Goal: Task Accomplishment & Management: Manage account settings

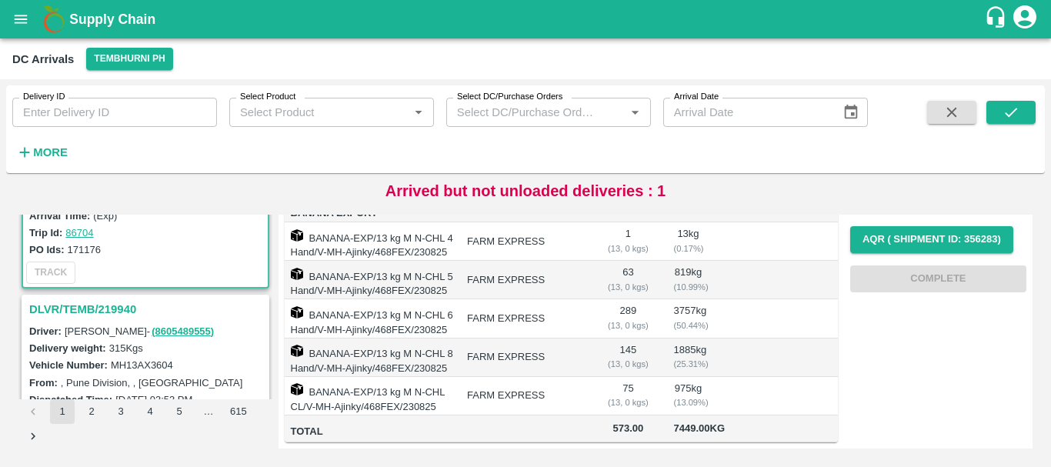
scroll to position [129, 0]
click at [91, 312] on h3 "DLVR/TEMB/219940" at bounding box center [147, 309] width 237 height 20
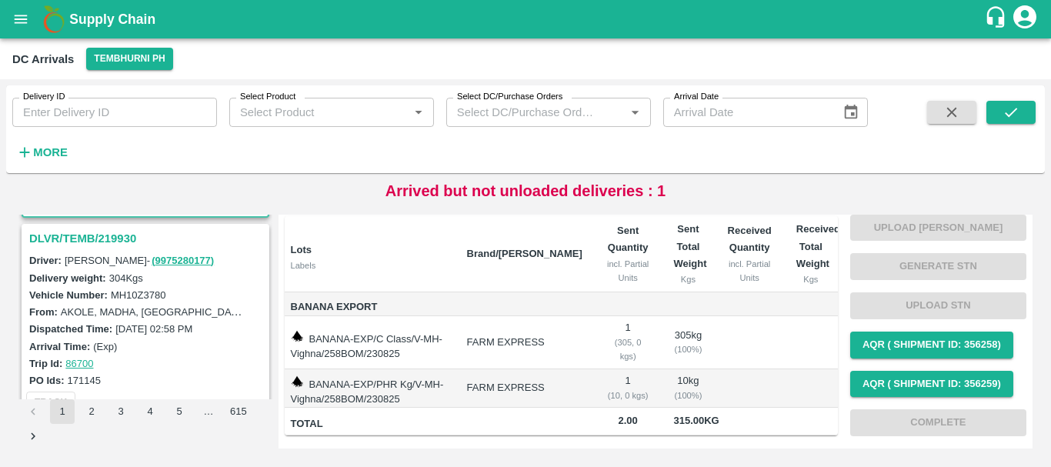
scroll to position [406, 0]
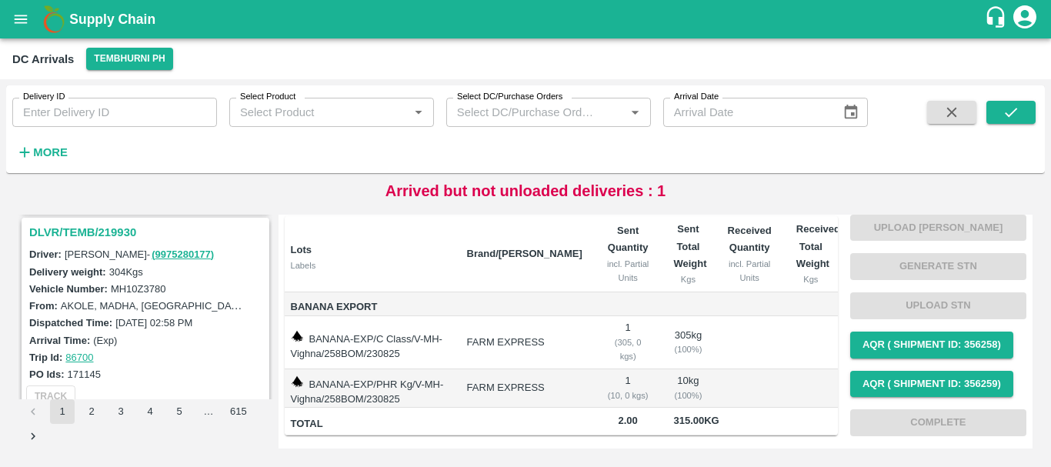
click at [82, 235] on h3 "DLVR/TEMB/219930" at bounding box center [147, 232] width 237 height 20
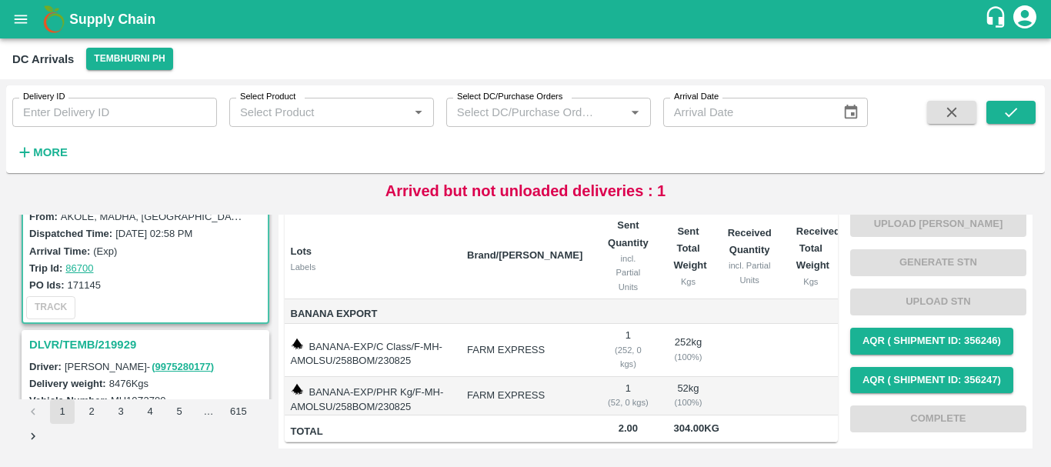
scroll to position [495, 0]
click at [117, 349] on h3 "DLVR/TEMB/219929" at bounding box center [147, 345] width 237 height 20
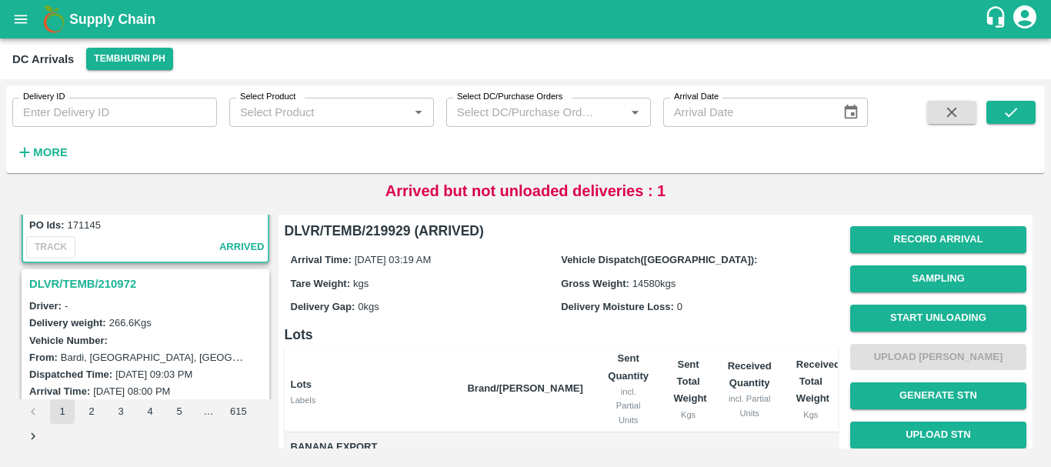
scroll to position [753, 0]
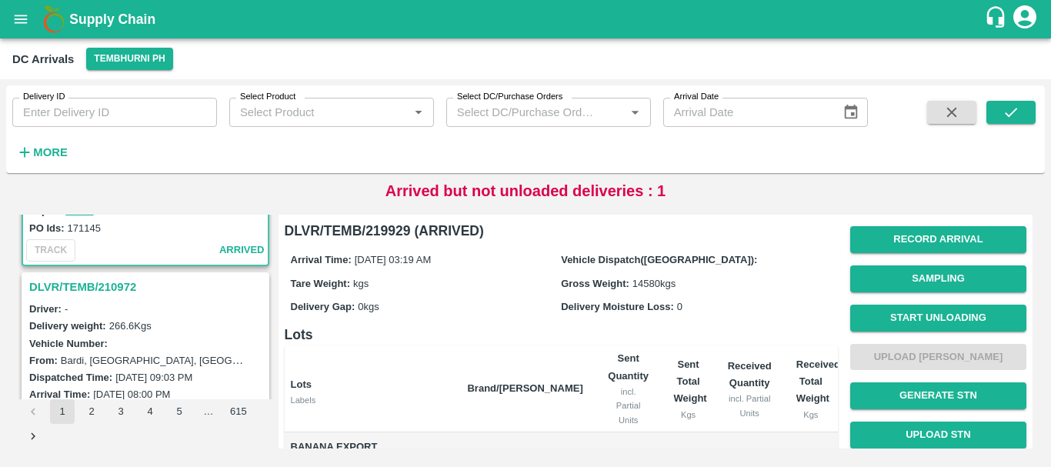
click at [102, 282] on h3 "DLVR/TEMB/210972" at bounding box center [147, 287] width 237 height 20
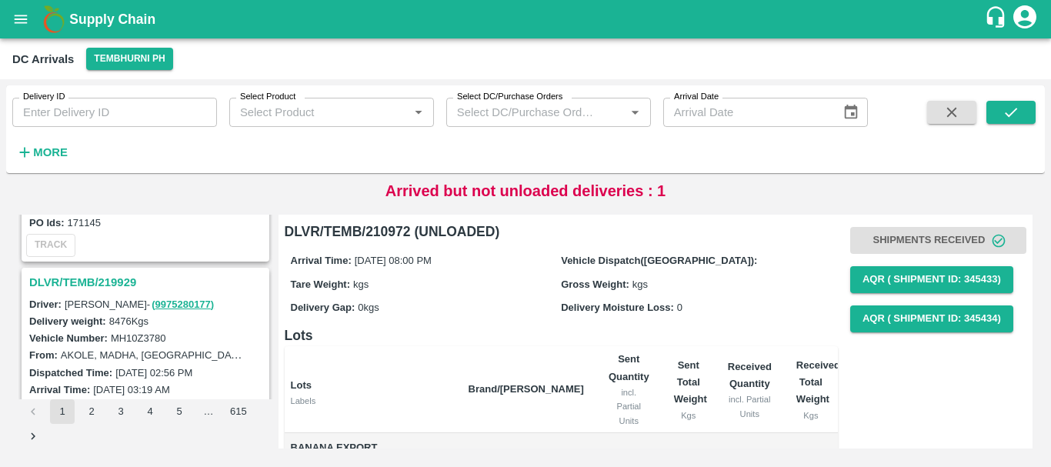
click at [93, 283] on h3 "DLVR/TEMB/219929" at bounding box center [147, 282] width 237 height 20
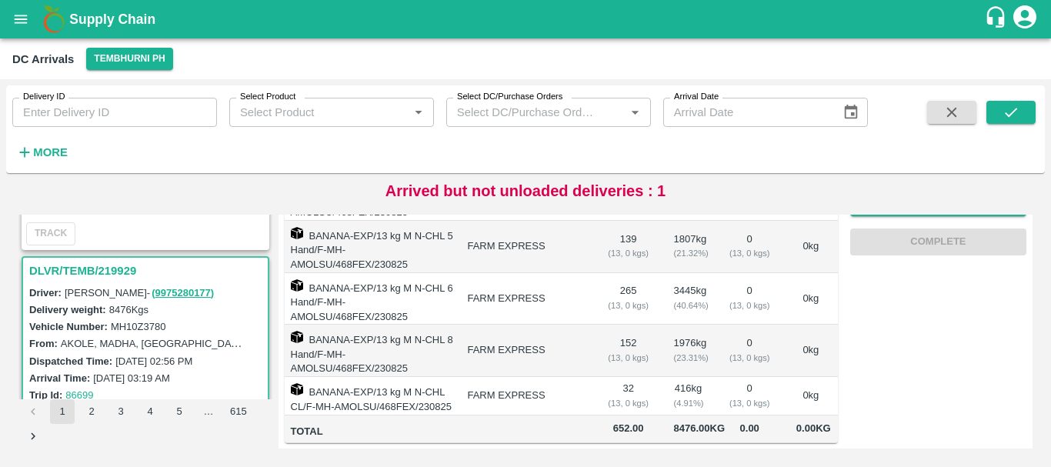
click at [698, 377] on td "416 kg ( 4.91 %)" at bounding box center [689, 396] width 54 height 38
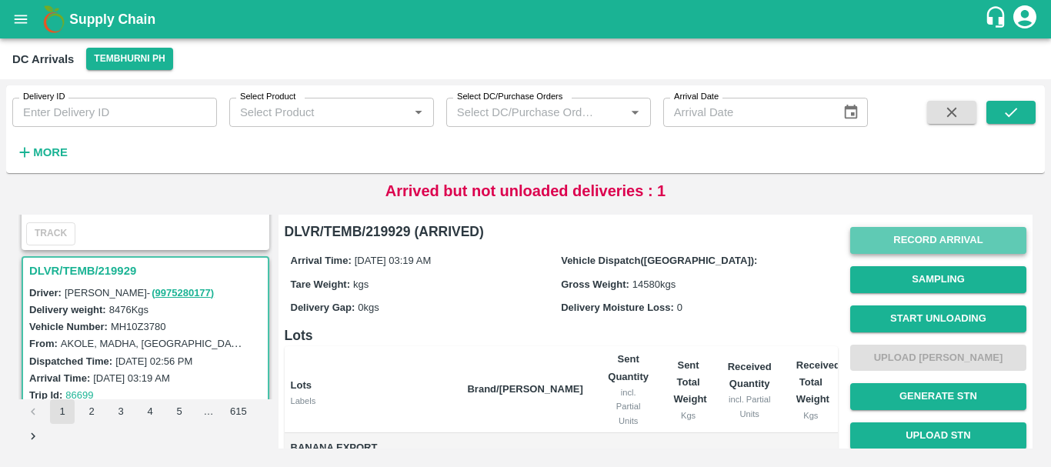
click at [904, 241] on button "Record Arrival" at bounding box center [938, 240] width 176 height 27
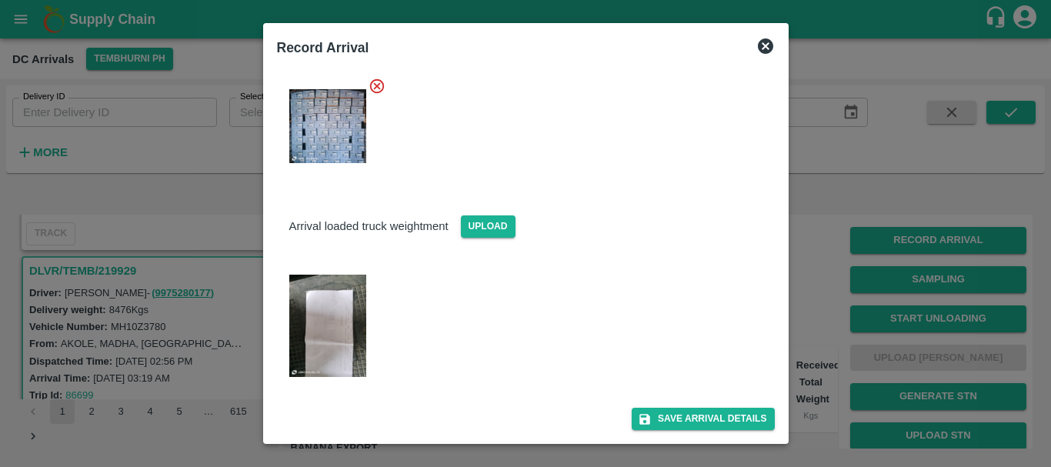
click at [803, 265] on div at bounding box center [525, 233] width 1051 height 467
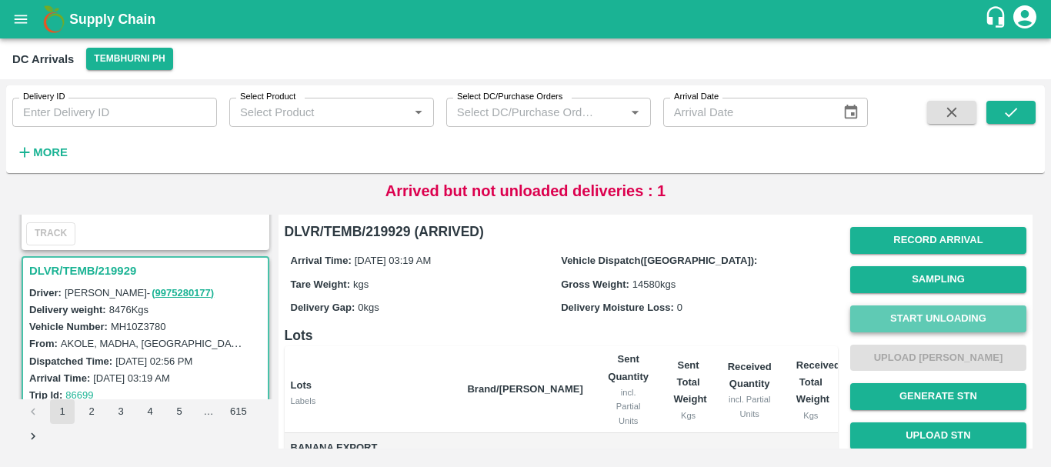
click at [890, 312] on button "Start Unloading" at bounding box center [938, 318] width 176 height 27
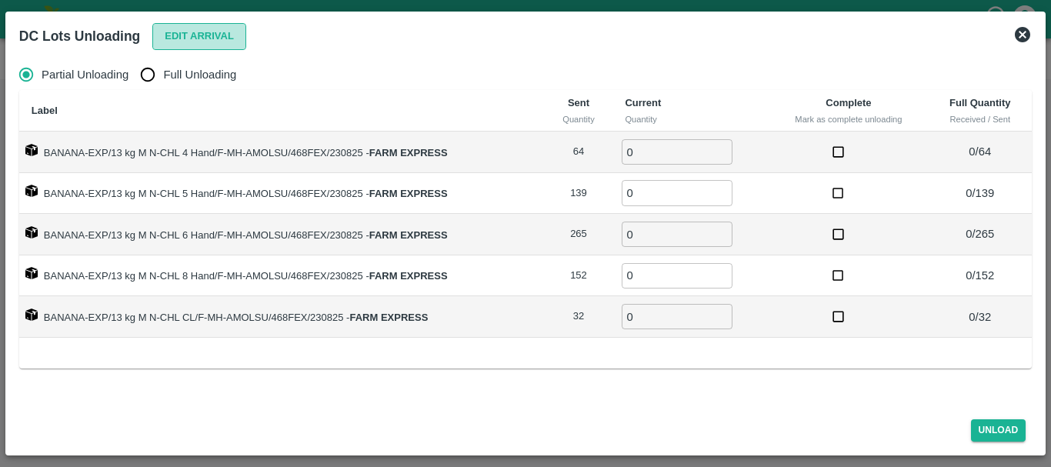
click at [193, 29] on button "Edit Arrival" at bounding box center [199, 36] width 94 height 27
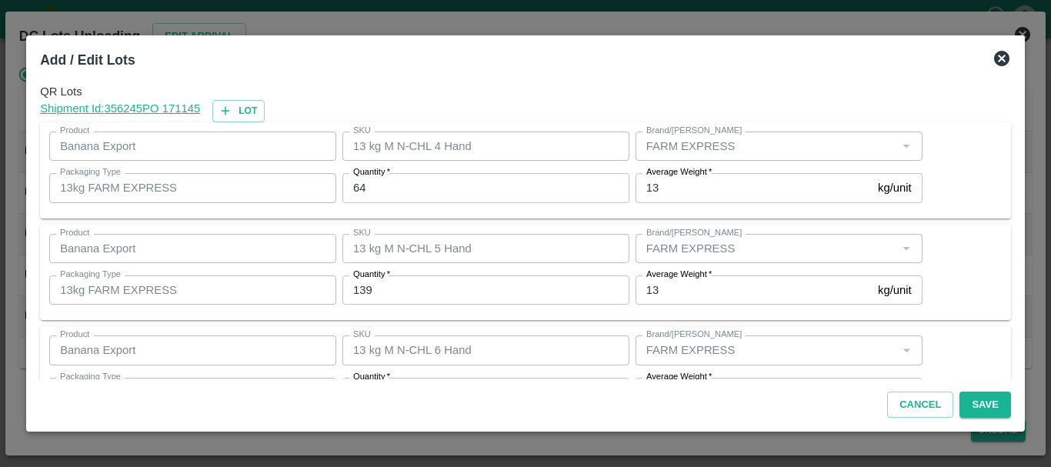
click at [994, 55] on icon at bounding box center [1001, 58] width 15 height 15
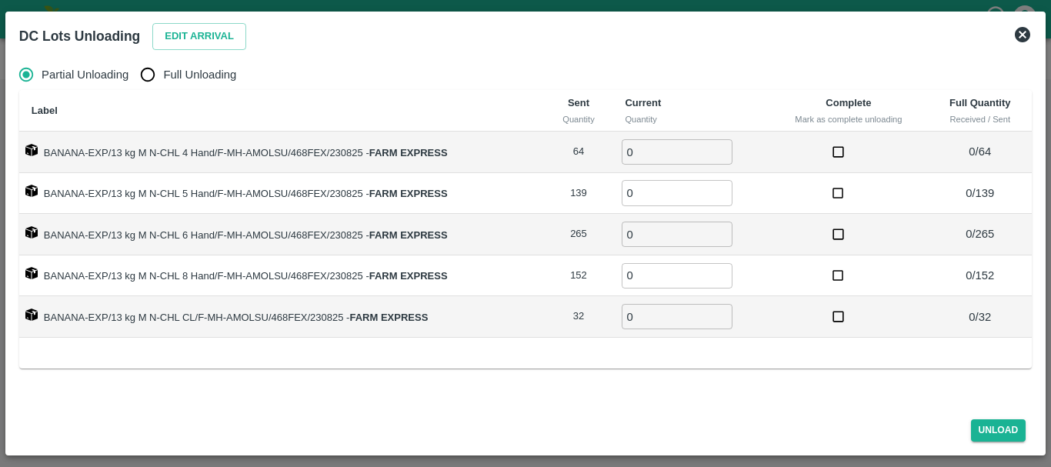
click at [1025, 37] on icon at bounding box center [1022, 34] width 18 height 18
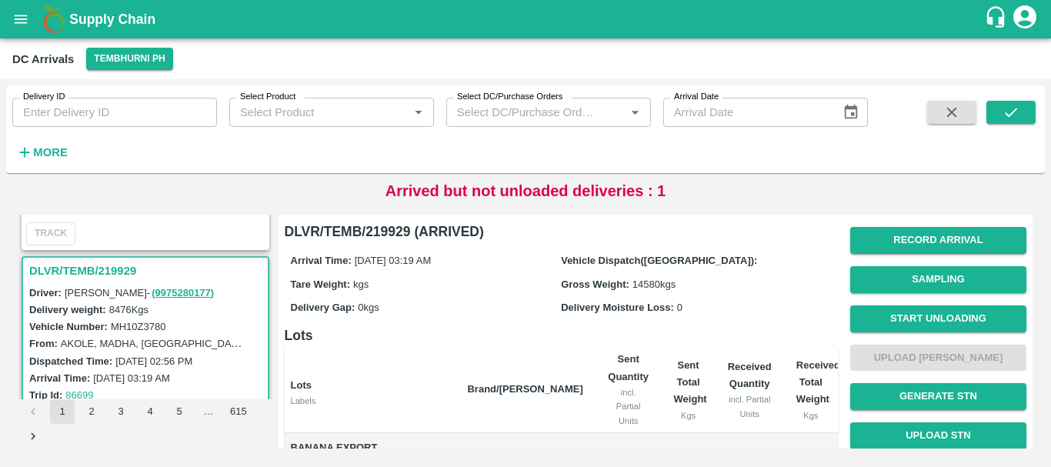
scroll to position [41, 0]
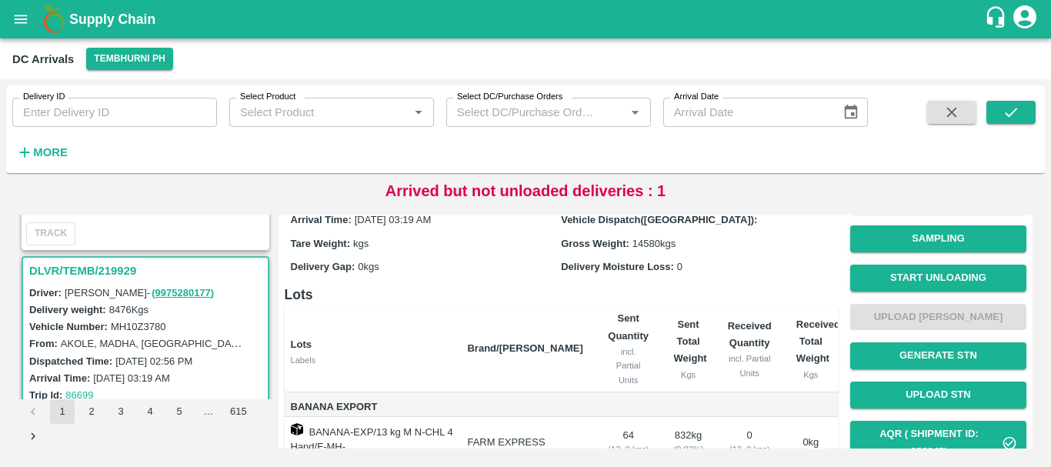
click at [445, 344] on th "Lots Labels" at bounding box center [370, 348] width 171 height 87
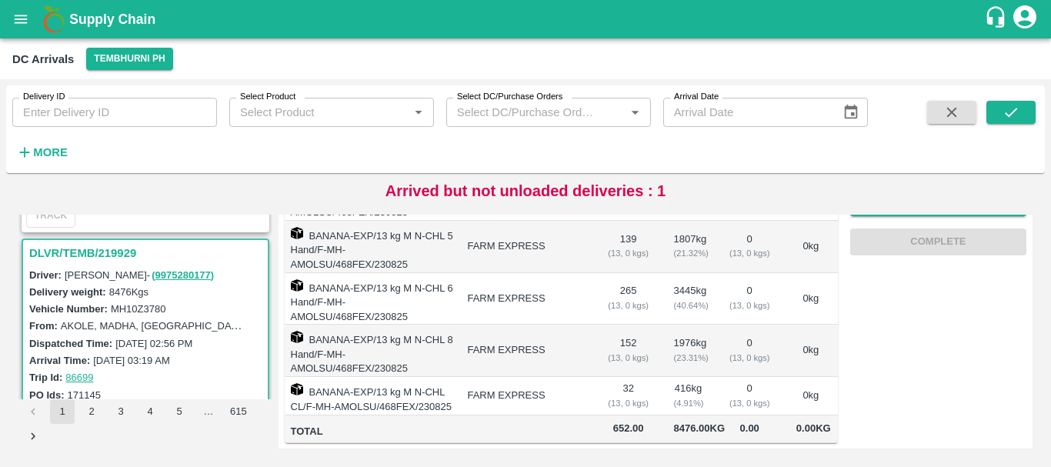
scroll to position [0, 0]
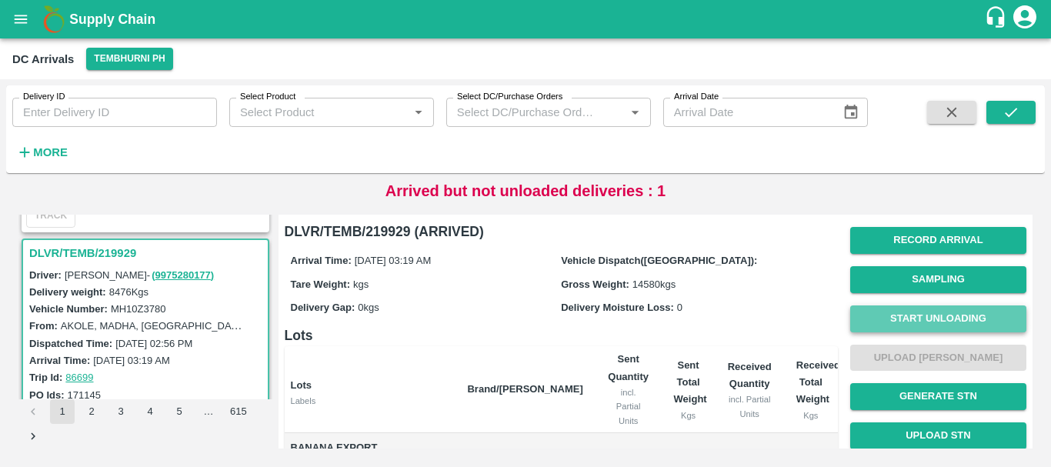
click at [889, 322] on button "Start Unloading" at bounding box center [938, 318] width 176 height 27
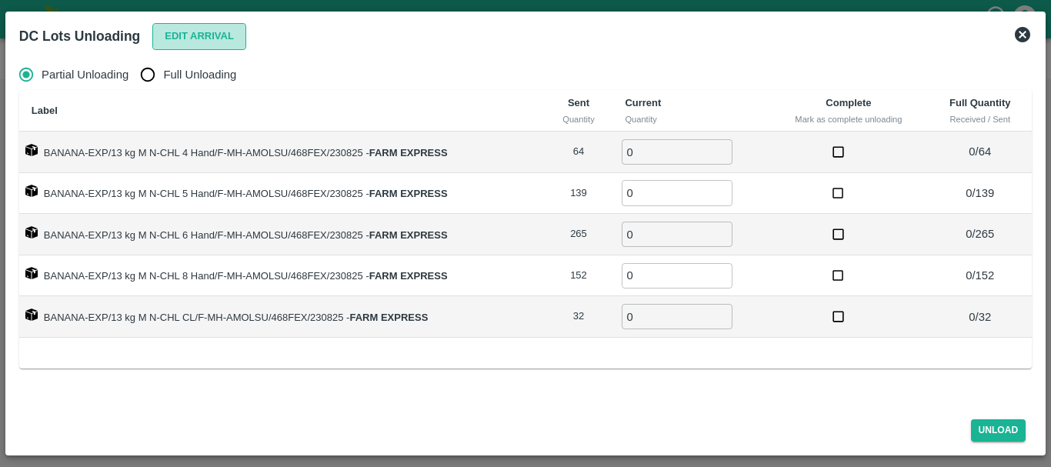
click at [189, 32] on button "Edit Arrival" at bounding box center [199, 36] width 94 height 27
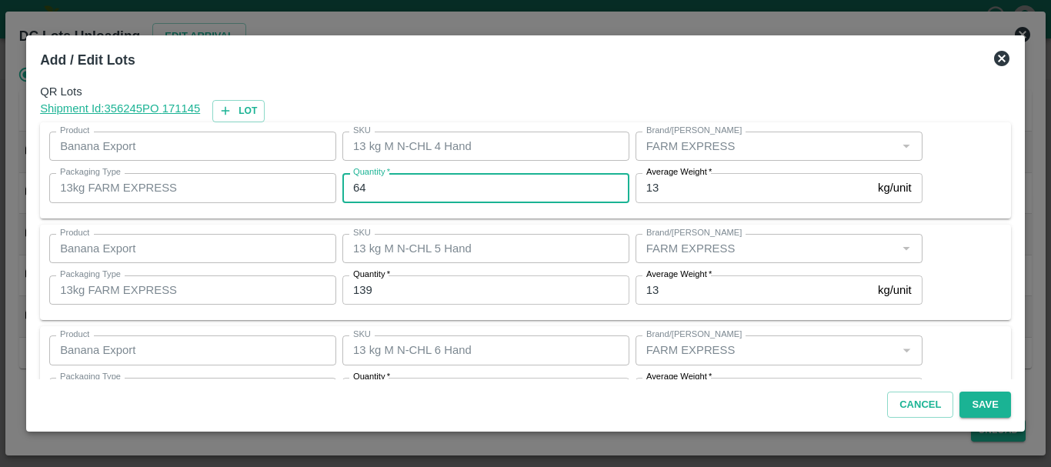
click at [422, 185] on input "64" at bounding box center [485, 187] width 287 height 29
type input "6"
type input "63"
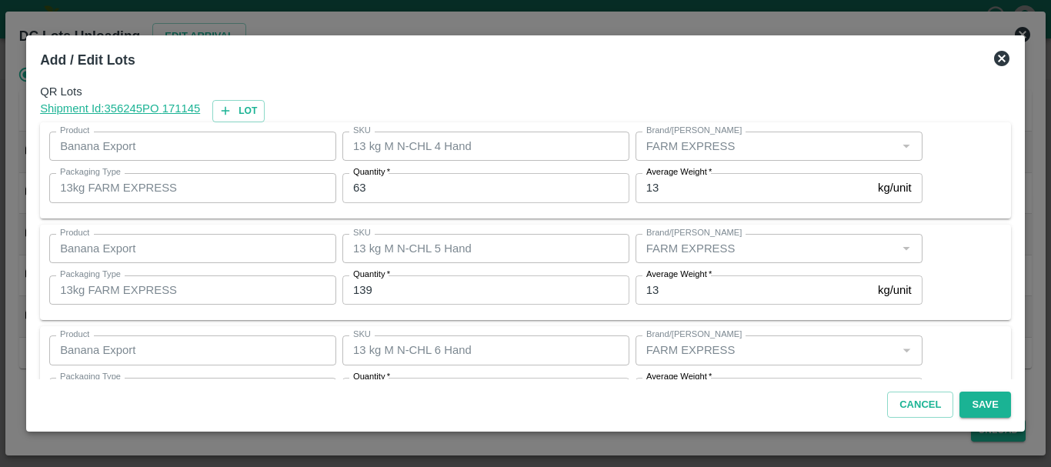
click at [422, 185] on input "63" at bounding box center [485, 187] width 287 height 29
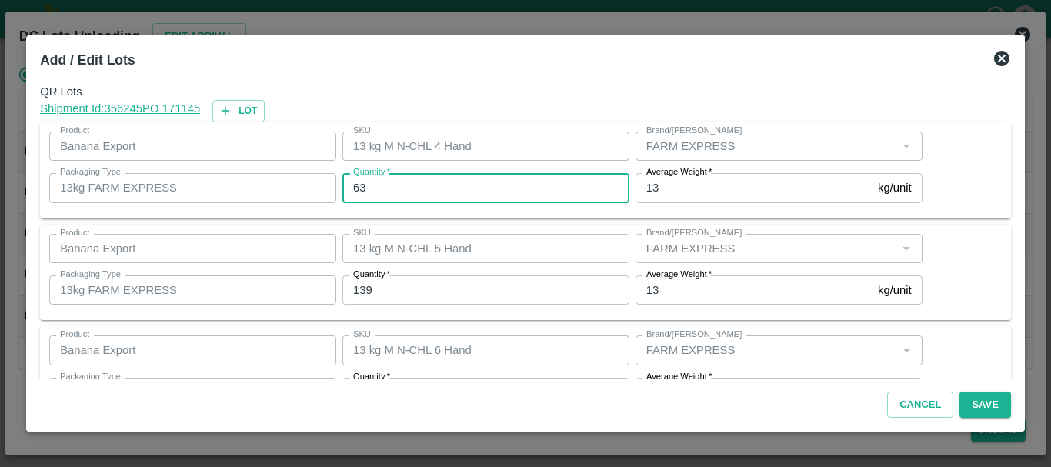
click at [422, 185] on input "63" at bounding box center [485, 187] width 287 height 29
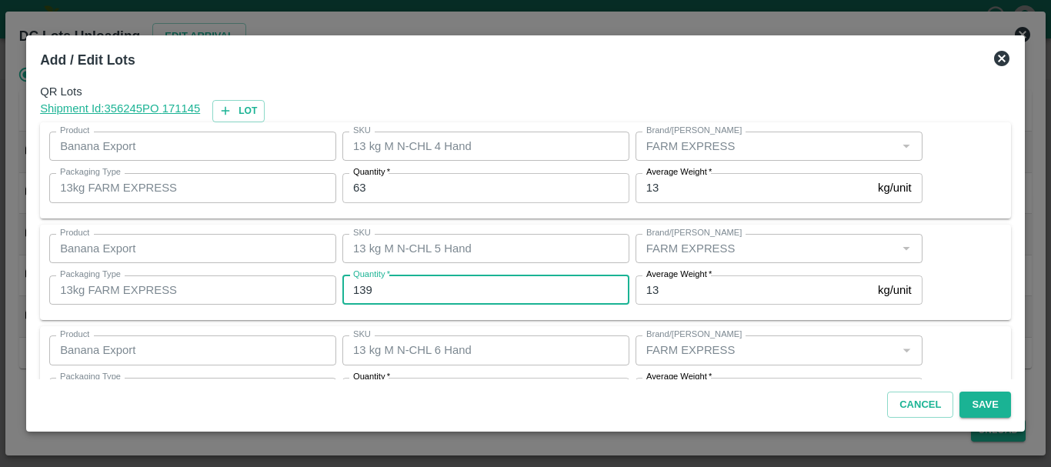
click at [399, 289] on input "139" at bounding box center [485, 289] width 287 height 29
type input "1"
type input "143"
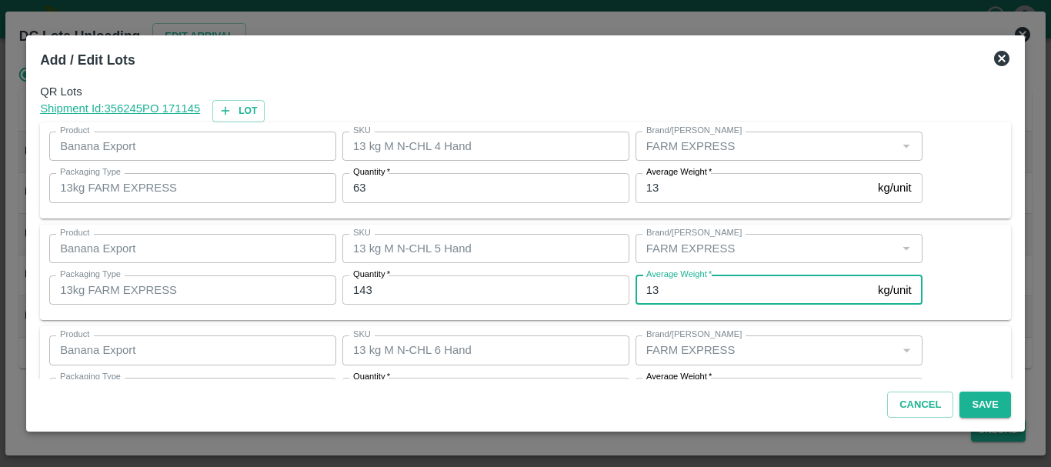
scroll to position [28, 0]
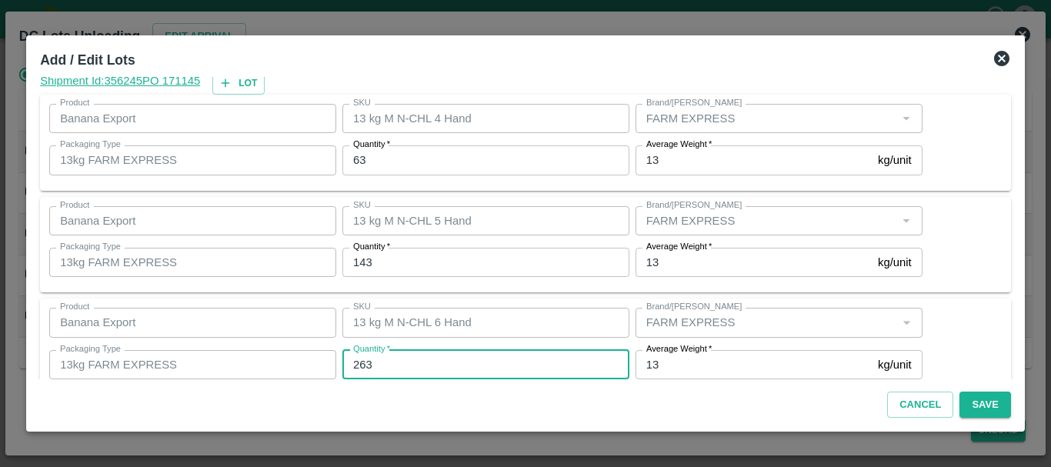
type input "263"
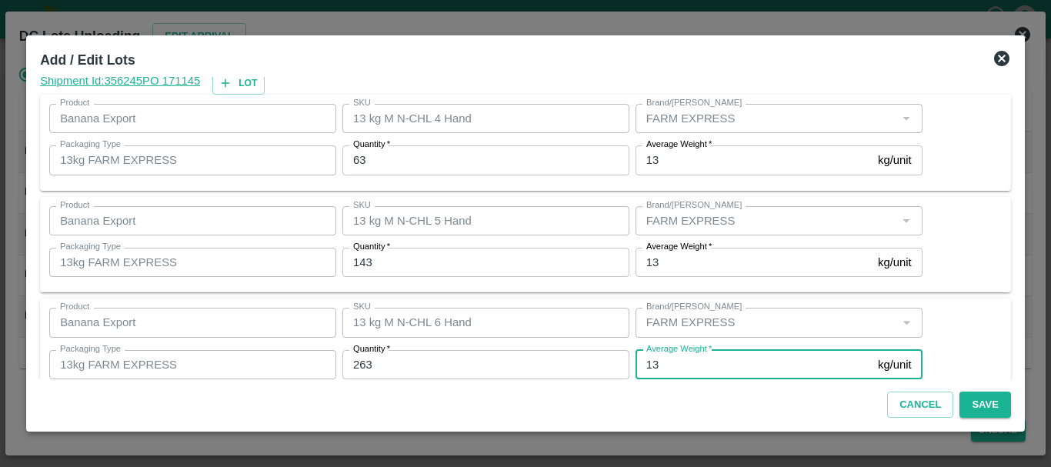
scroll to position [260, 0]
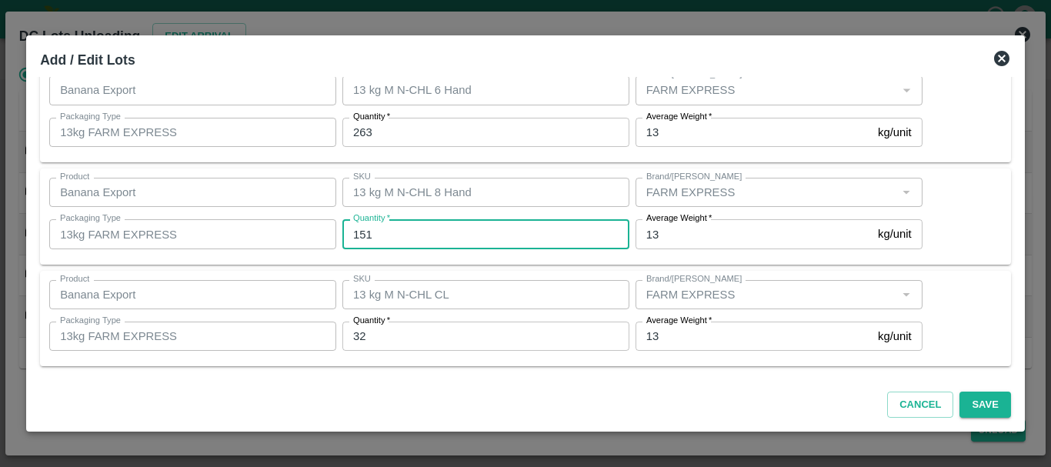
type input "151"
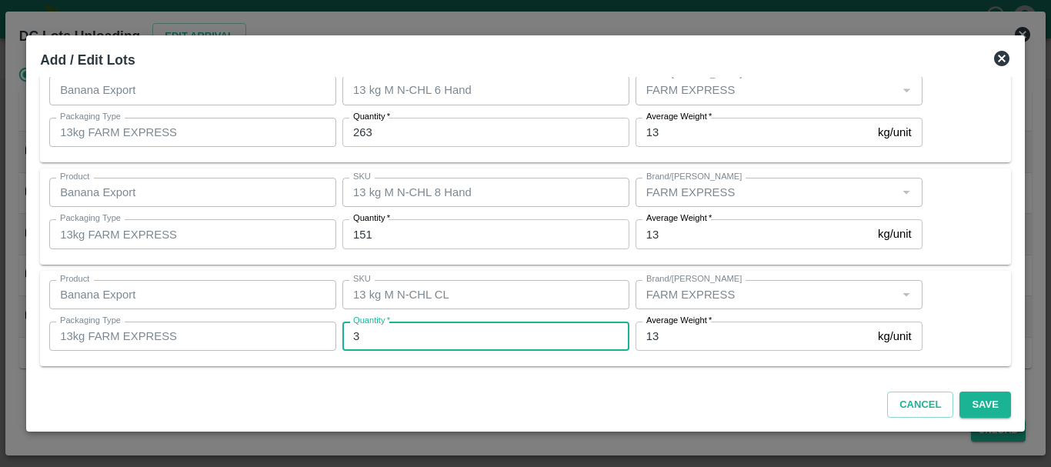
type input "32"
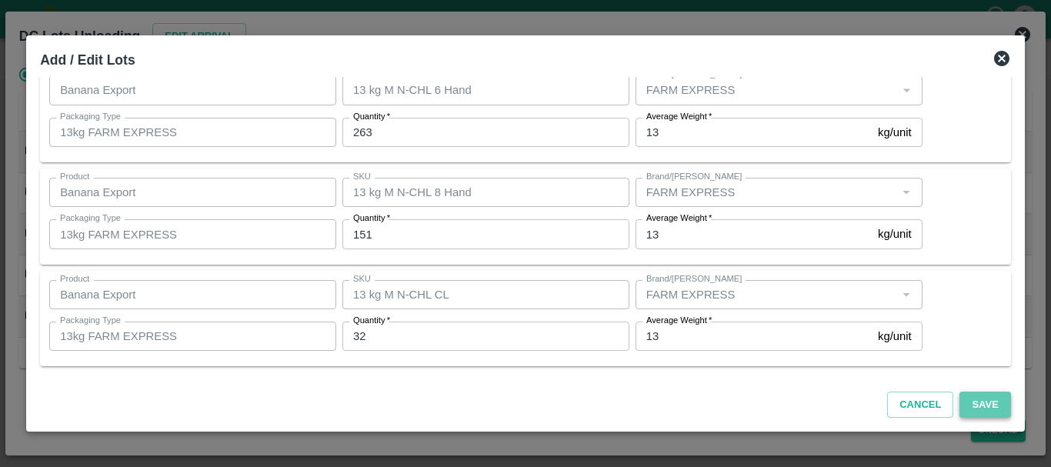
click at [969, 398] on button "Save" at bounding box center [985, 405] width 51 height 27
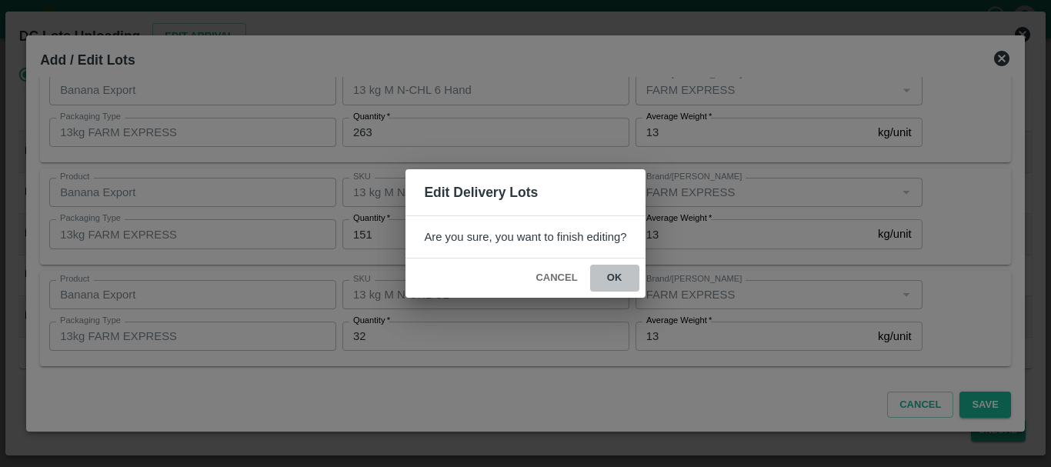
click at [601, 272] on button "ok" at bounding box center [614, 278] width 49 height 27
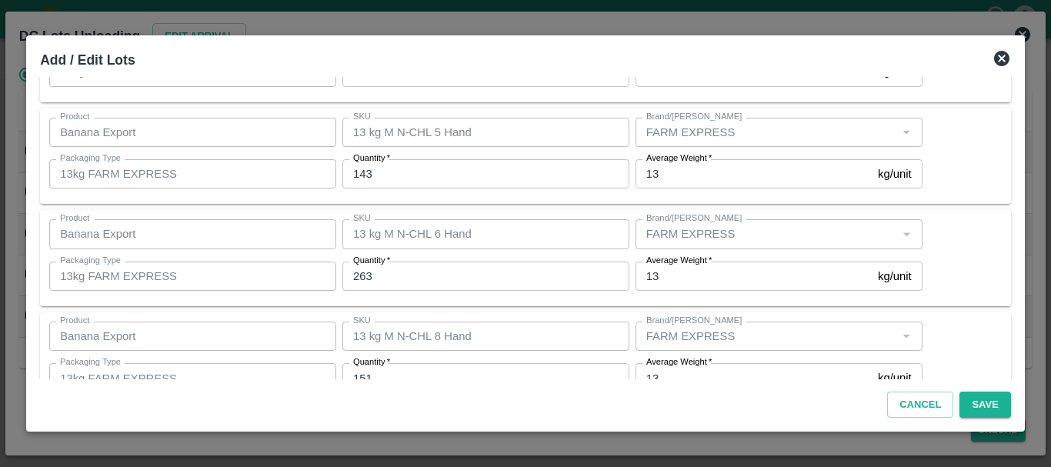
scroll to position [259, 0]
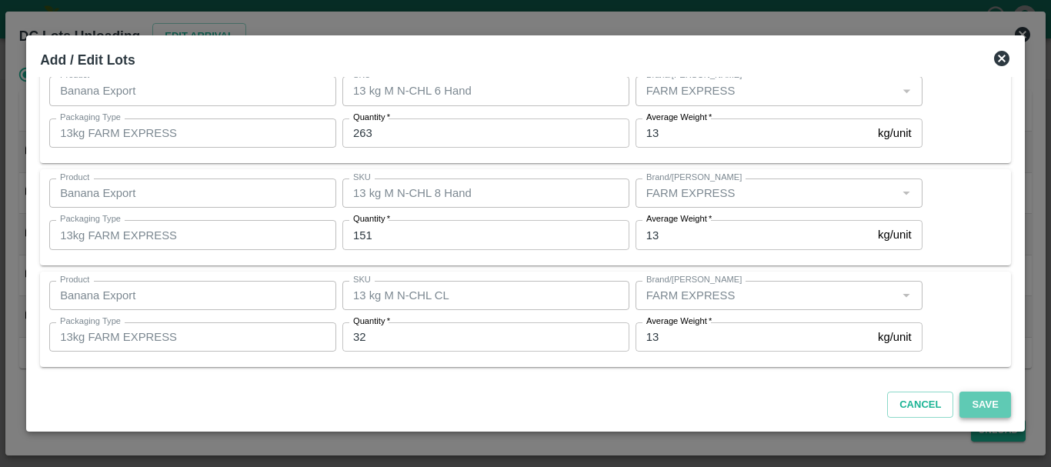
click at [970, 403] on button "Save" at bounding box center [985, 405] width 51 height 27
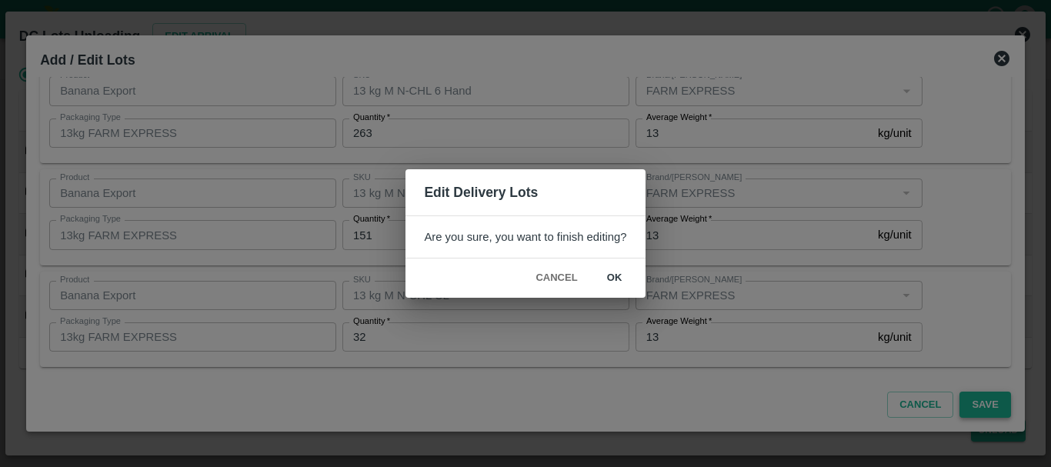
click at [970, 403] on div "Edit Delivery Lots Are you sure, you want to finish editing? Cancel ok" at bounding box center [525, 233] width 1051 height 467
click at [621, 284] on button "ok" at bounding box center [614, 278] width 49 height 27
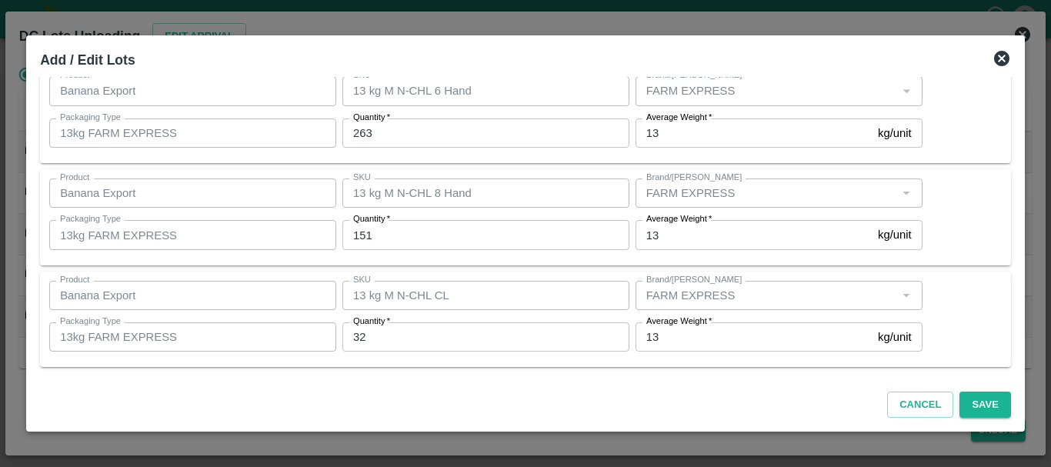
click at [997, 62] on icon at bounding box center [1001, 58] width 15 height 15
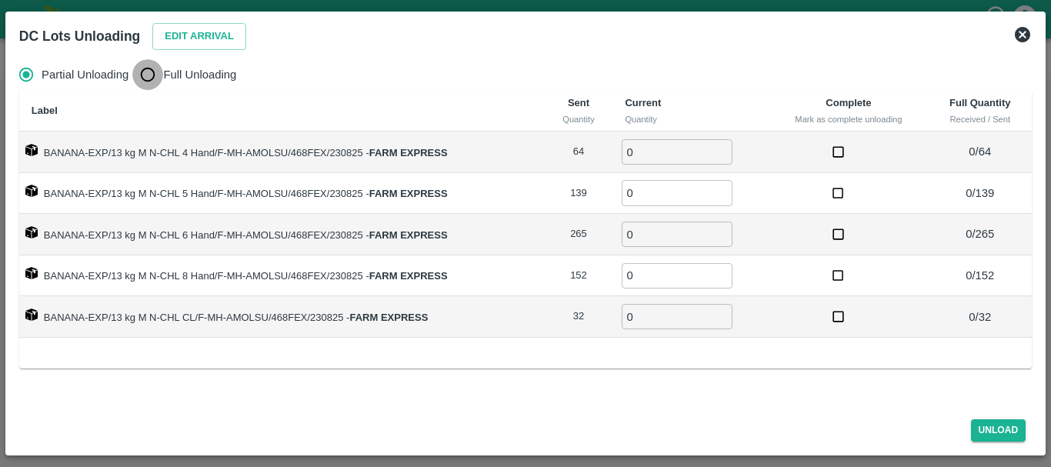
click at [147, 65] on input "Full Unloading" at bounding box center [147, 74] width 31 height 31
radio input "true"
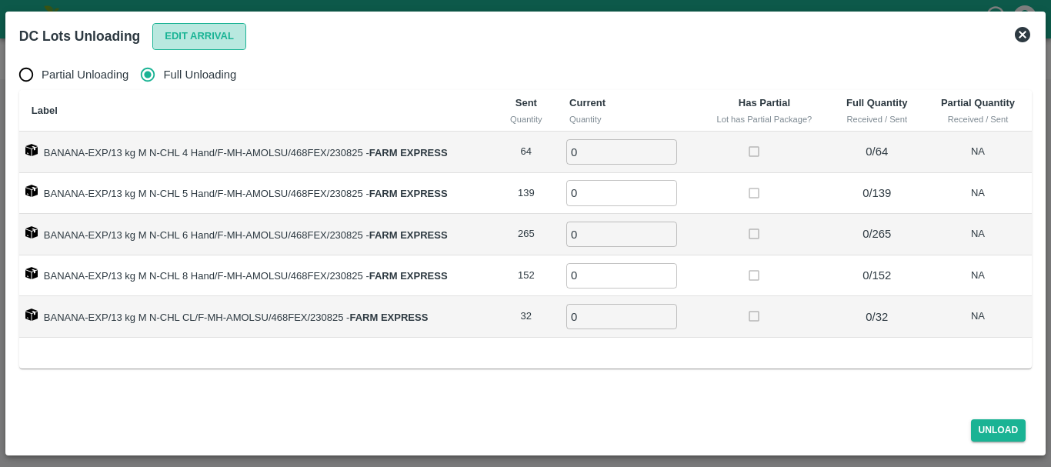
click at [208, 32] on button "Edit Arrival" at bounding box center [199, 36] width 94 height 27
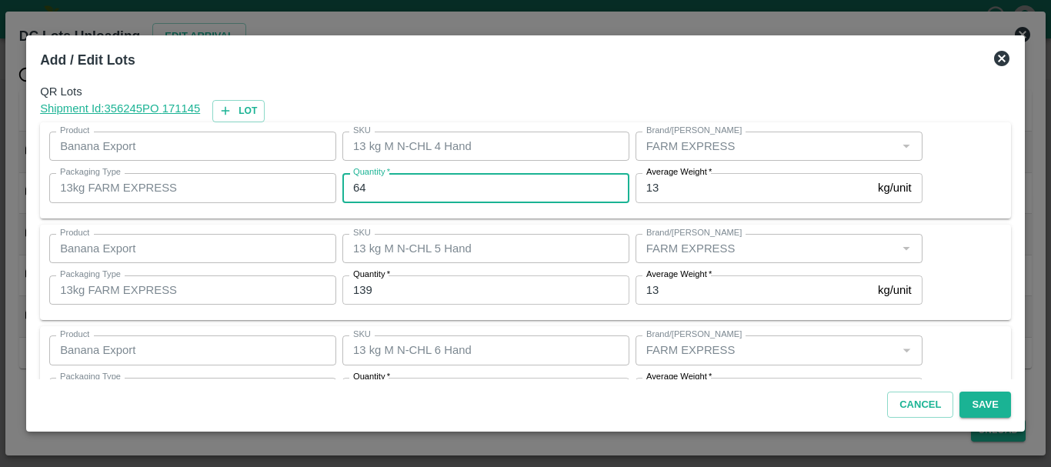
click at [399, 193] on input "64" at bounding box center [485, 187] width 287 height 29
type input "6"
type input "63"
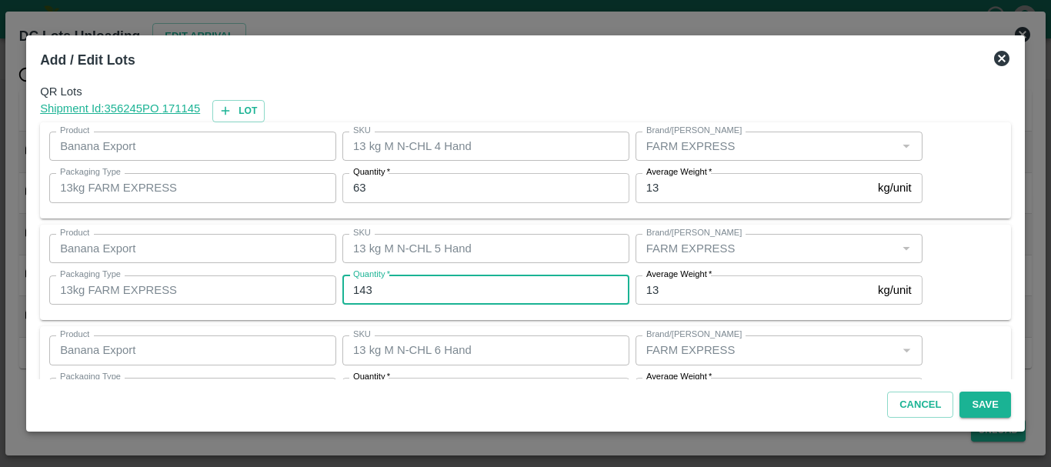
type input "143"
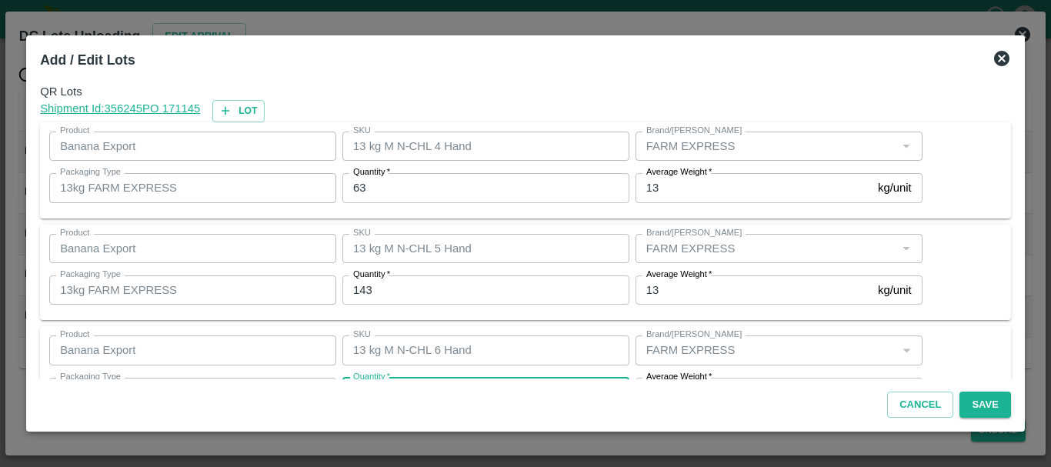
scroll to position [28, 0]
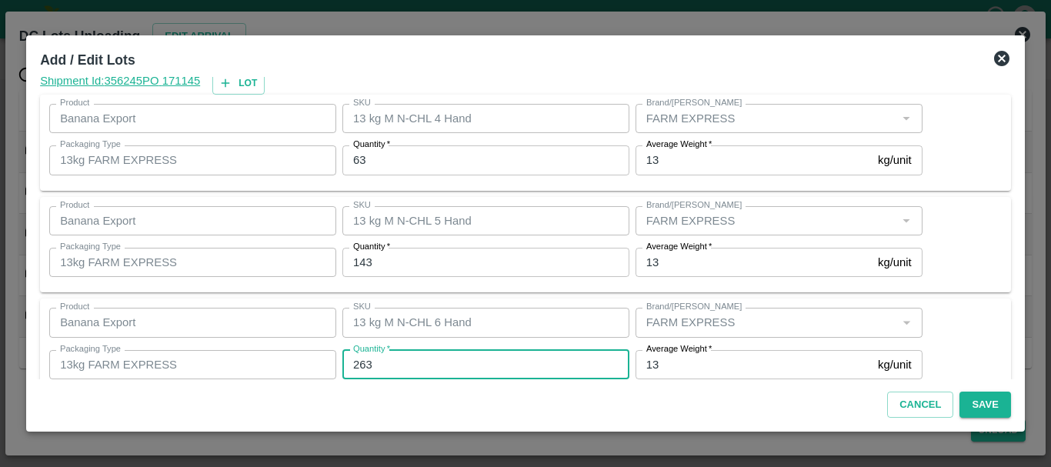
type input "263"
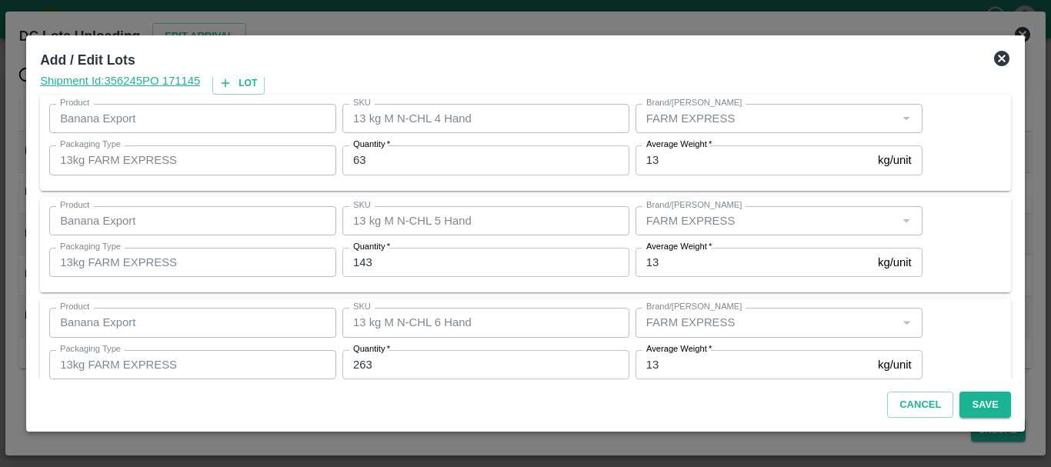
scroll to position [260, 0]
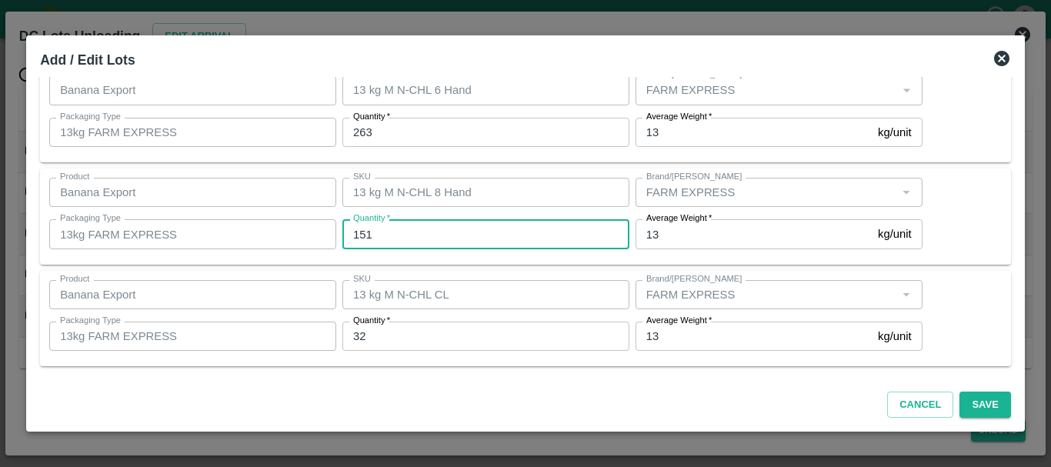
type input "151"
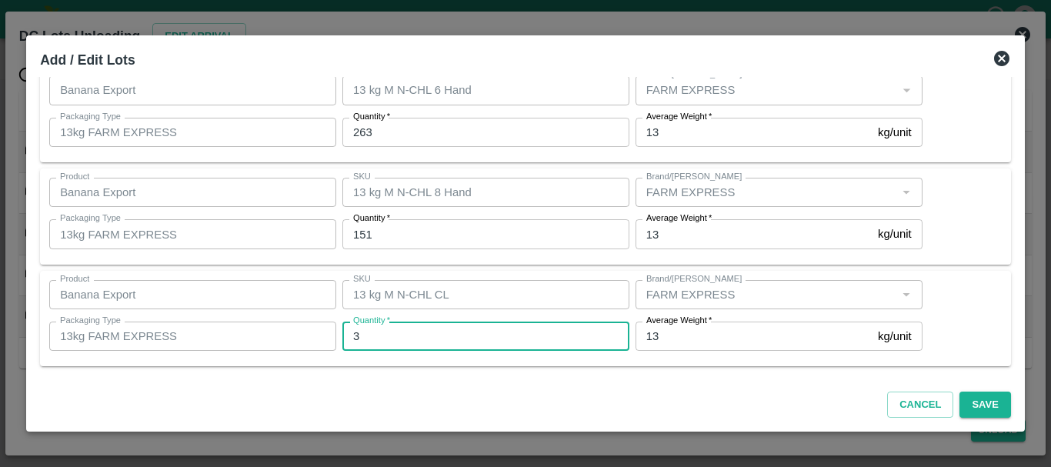
type input "32"
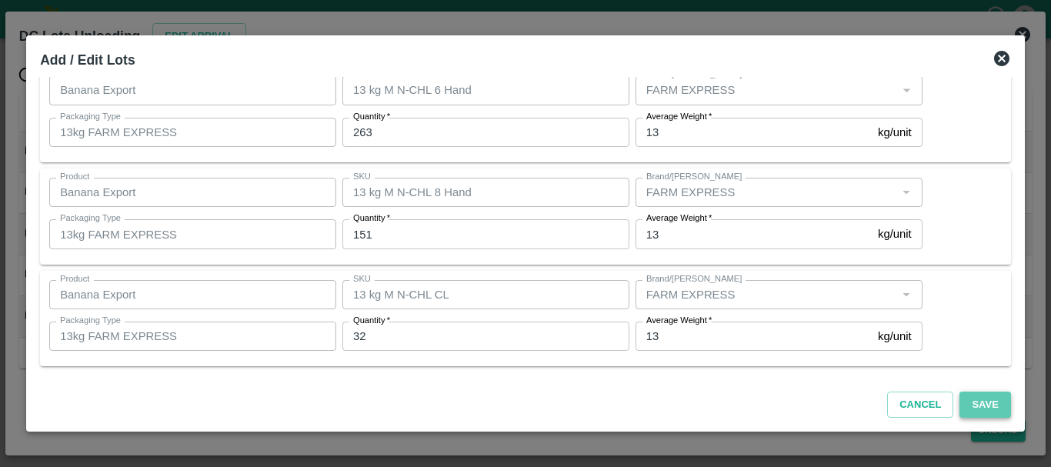
click at [997, 403] on button "Save" at bounding box center [985, 405] width 51 height 27
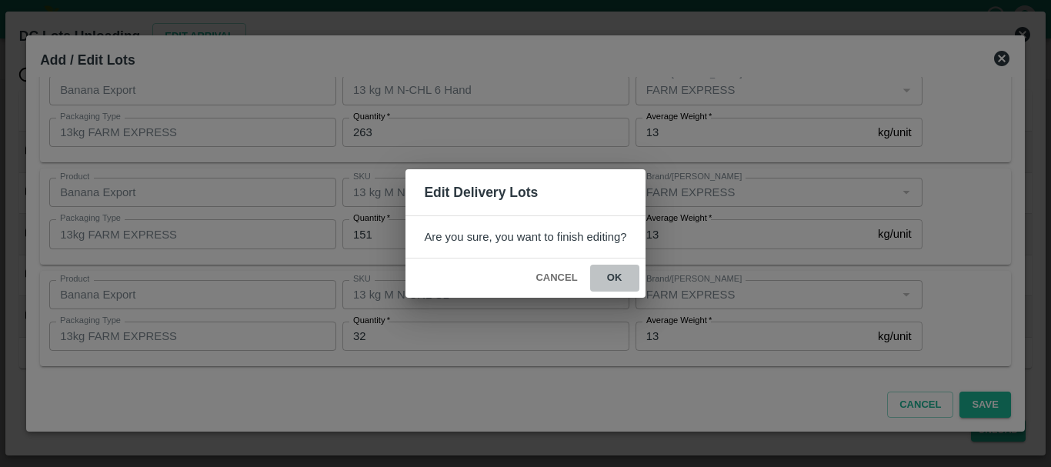
click at [623, 272] on button "ok" at bounding box center [614, 278] width 49 height 27
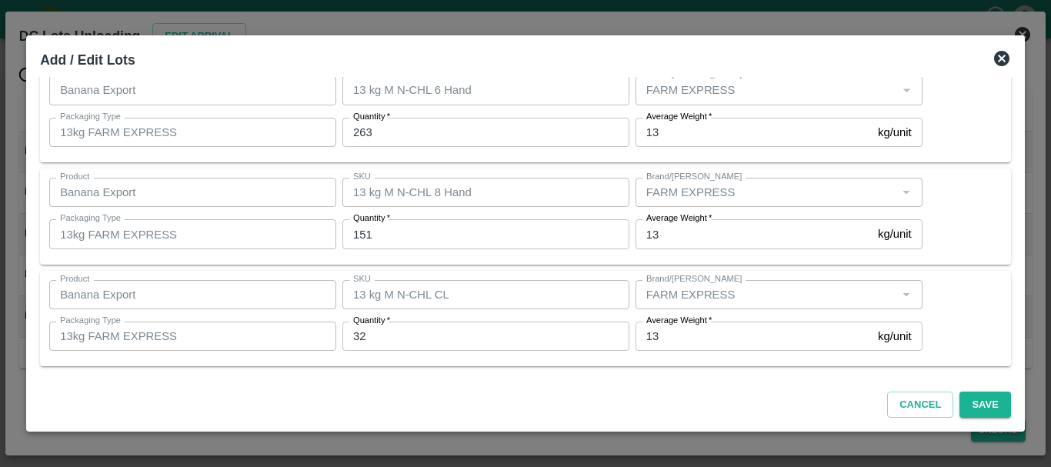
scroll to position [0, 0]
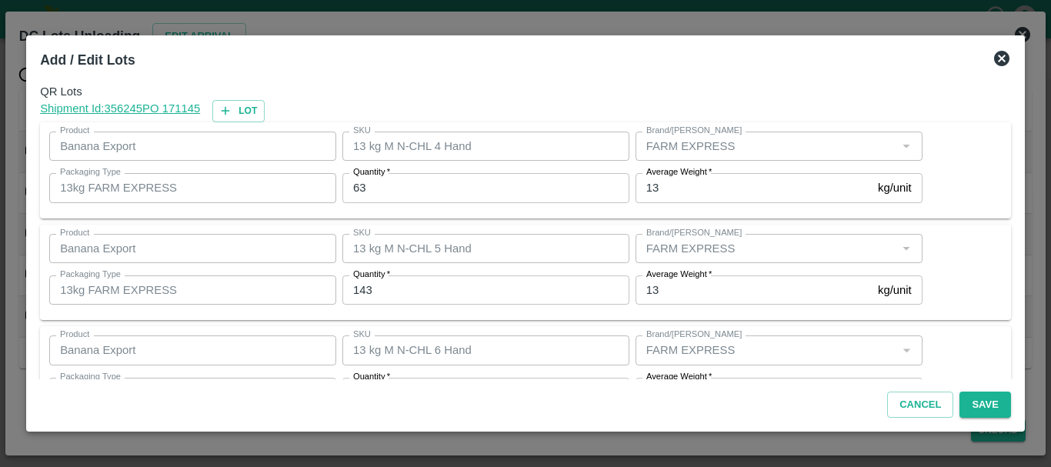
click at [996, 57] on icon at bounding box center [1001, 58] width 15 height 15
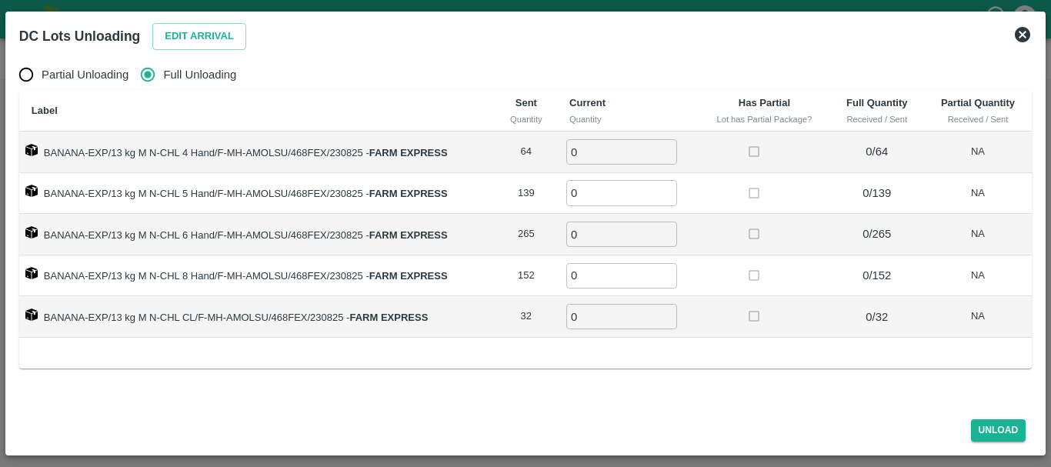
click at [1027, 33] on icon at bounding box center [1022, 34] width 15 height 15
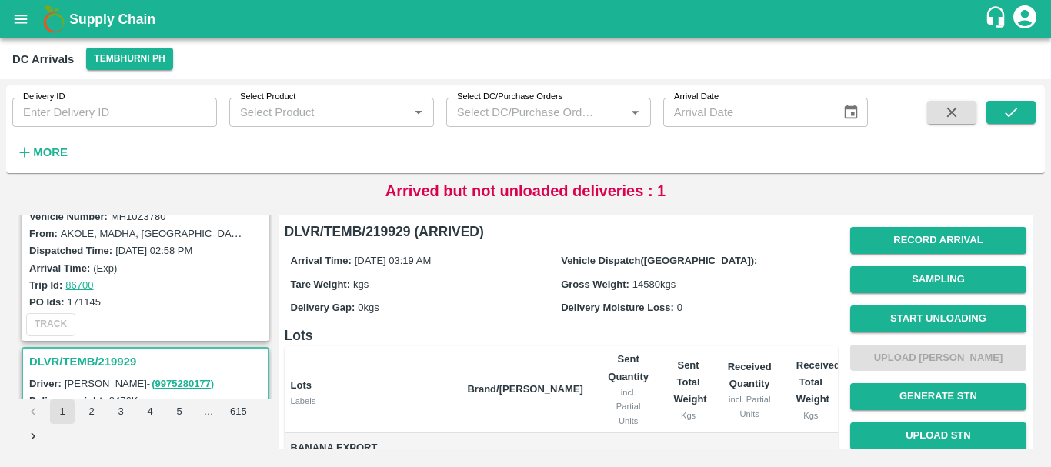
scroll to position [359, 0]
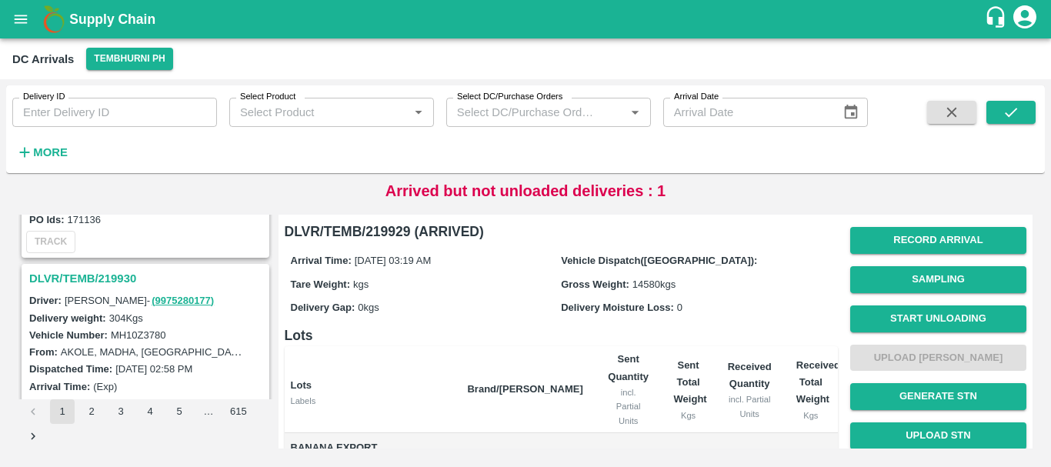
click at [119, 280] on h3 "DLVR/TEMB/219930" at bounding box center [147, 279] width 237 height 20
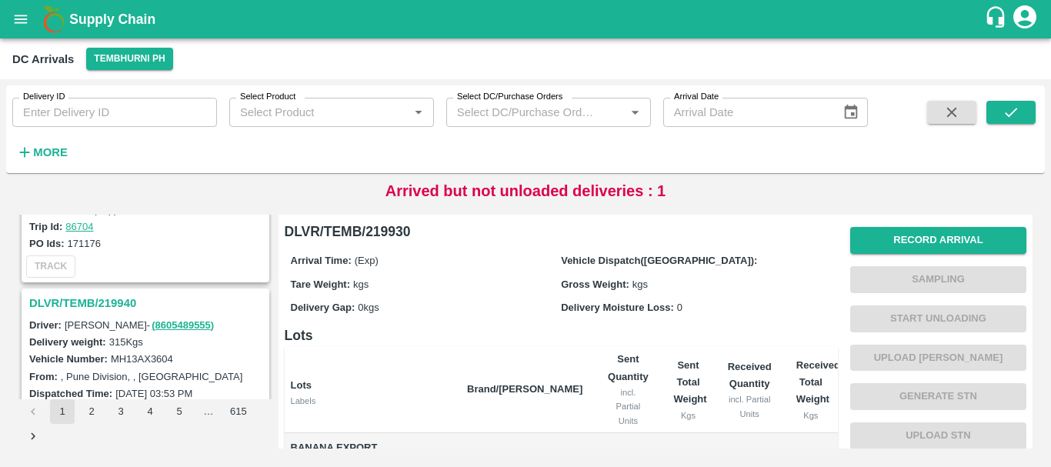
scroll to position [130, 0]
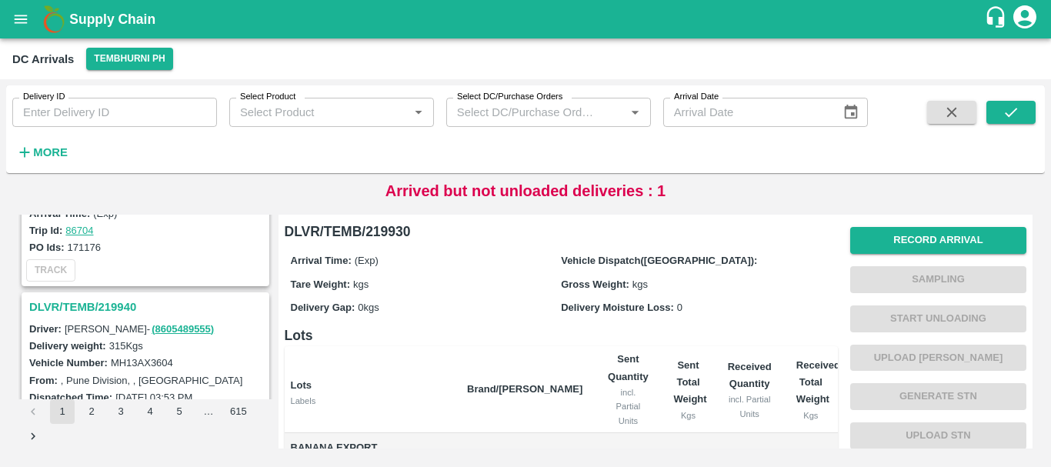
click at [108, 309] on h3 "DLVR/TEMB/219940" at bounding box center [147, 307] width 237 height 20
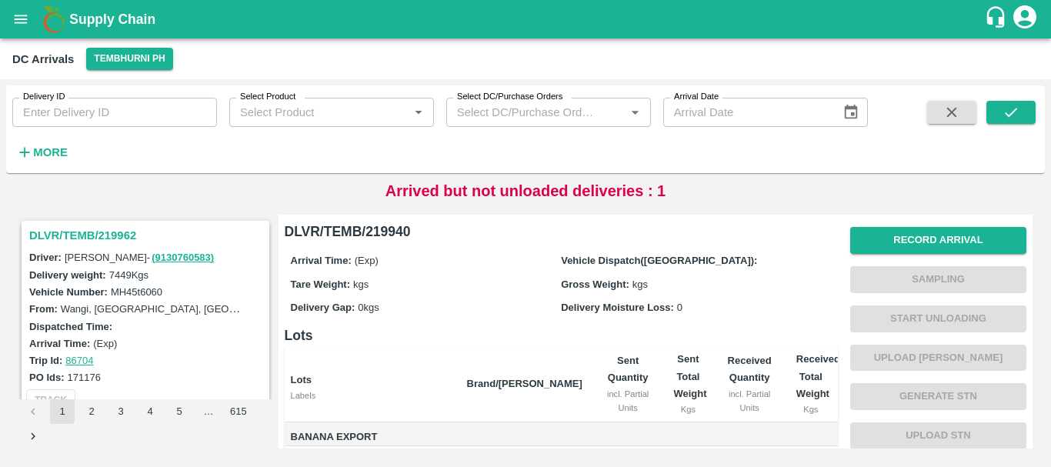
click at [98, 240] on h3 "DLVR/TEMB/219962" at bounding box center [147, 235] width 237 height 20
